Goal: Obtain resource: Obtain resource

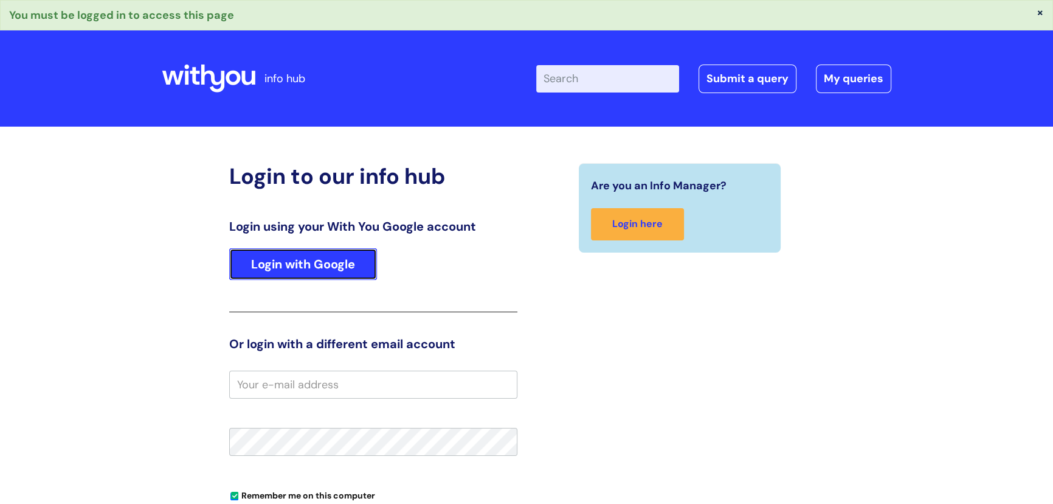
click at [323, 257] on link "Login with Google" at bounding box center [303, 264] width 148 height 32
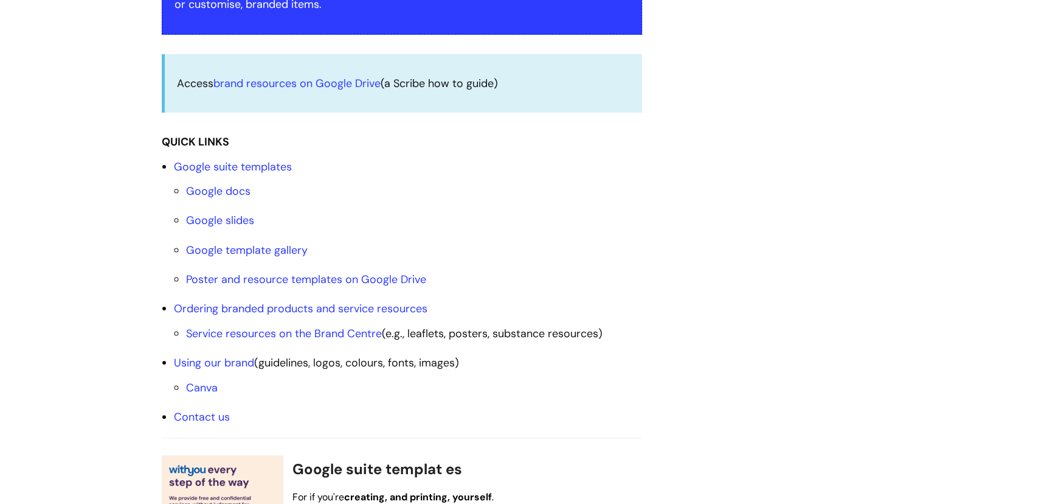
scroll to position [331, 0]
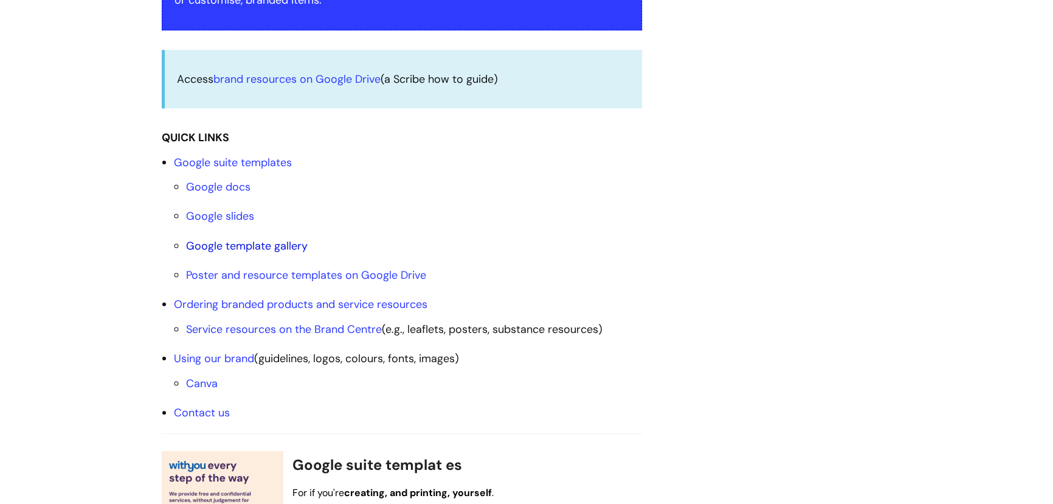
click at [240, 246] on link "Google template gallery" at bounding box center [247, 245] width 122 height 15
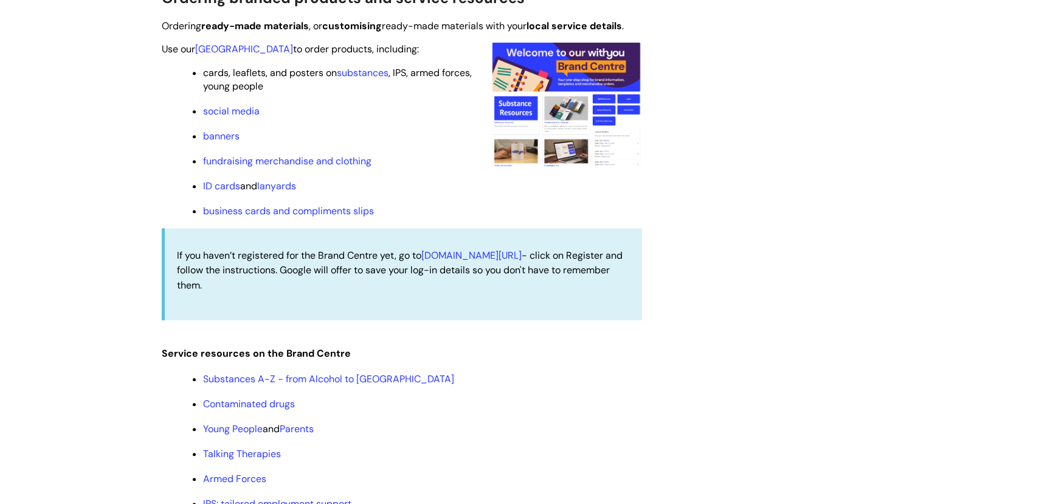
scroll to position [1198, 0]
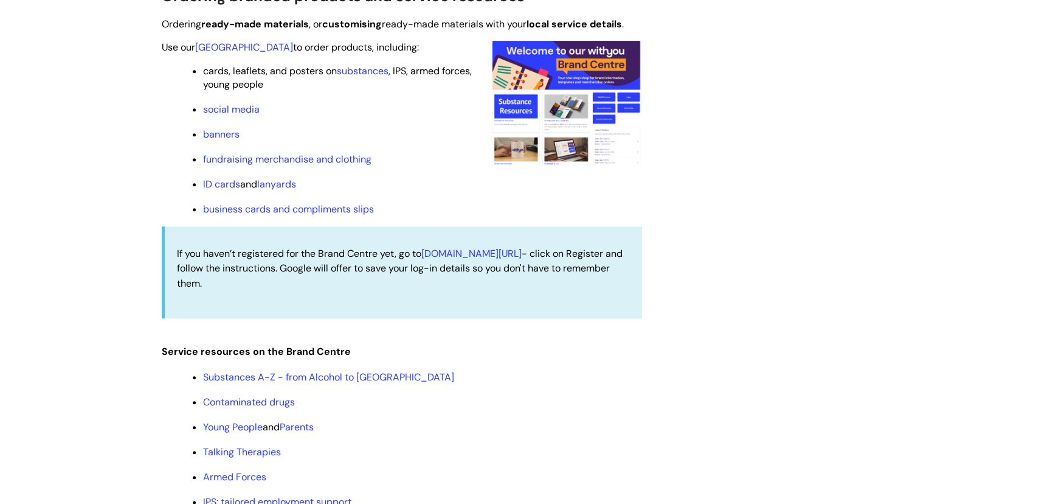
scroll to position [331, 0]
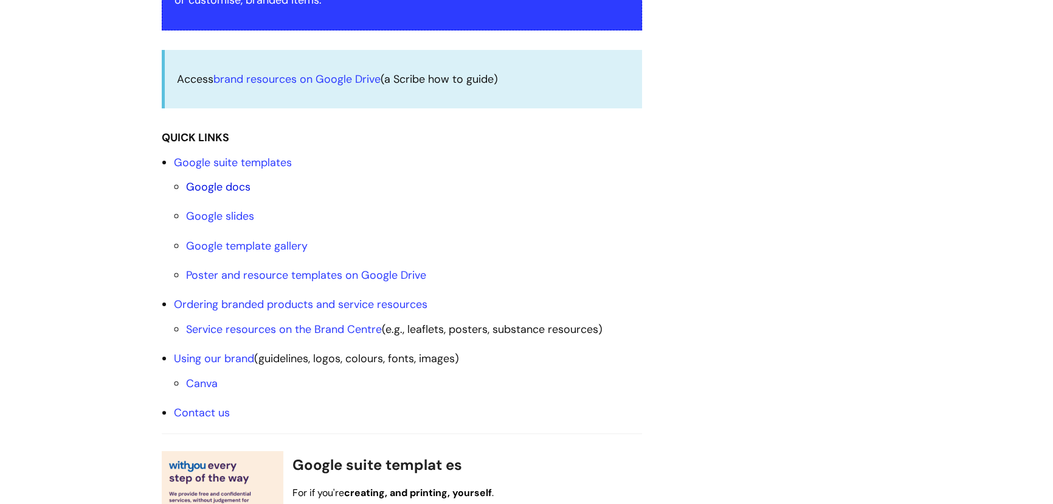
click at [218, 182] on link "Google docs" at bounding box center [218, 186] width 64 height 15
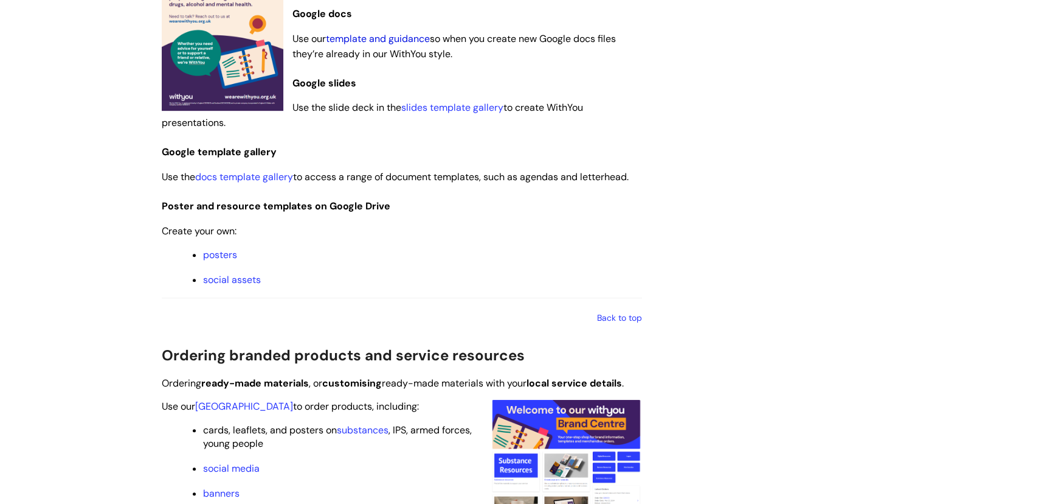
click at [380, 40] on link "template and guidance" at bounding box center [378, 38] width 104 height 13
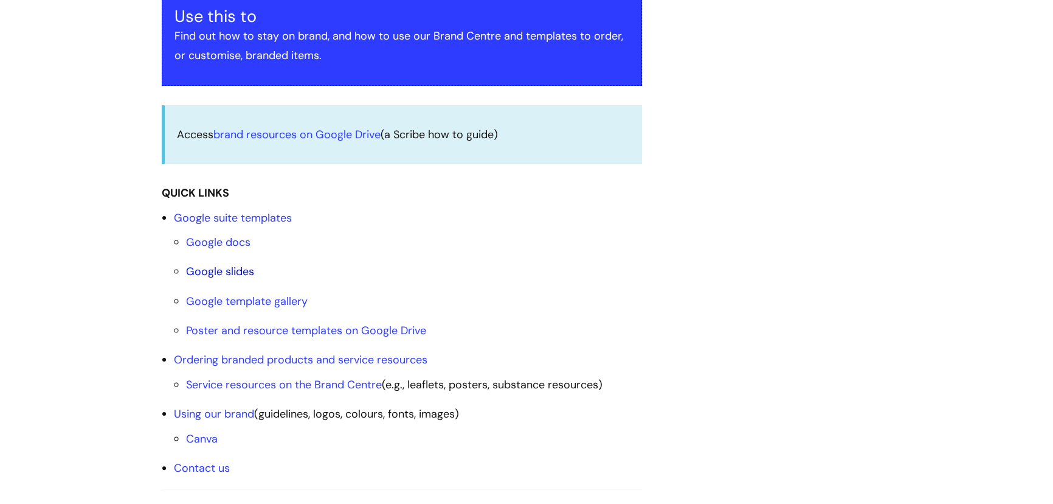
click at [231, 270] on link "Google slides" at bounding box center [220, 271] width 68 height 15
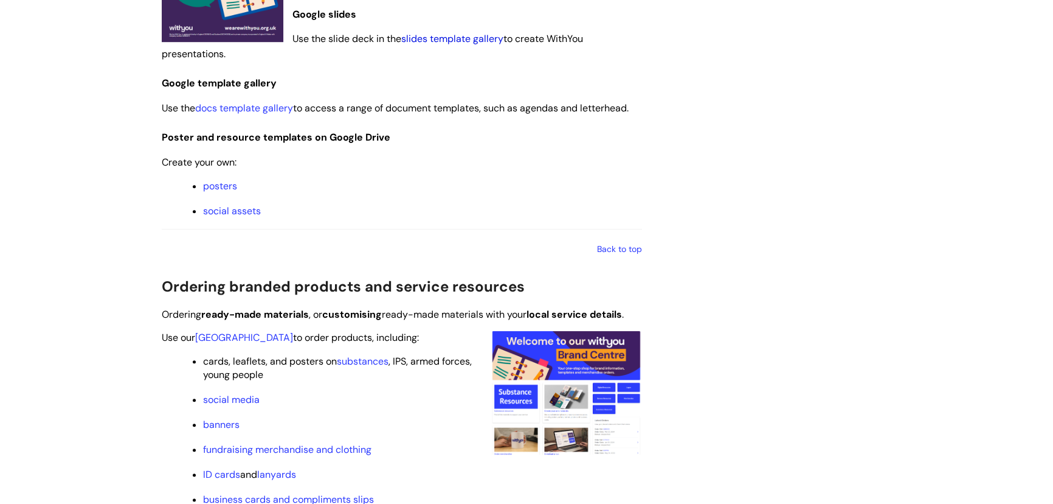
click at [438, 42] on link "slides template gallery" at bounding box center [452, 38] width 102 height 13
